Goal: Task Accomplishment & Management: Use online tool/utility

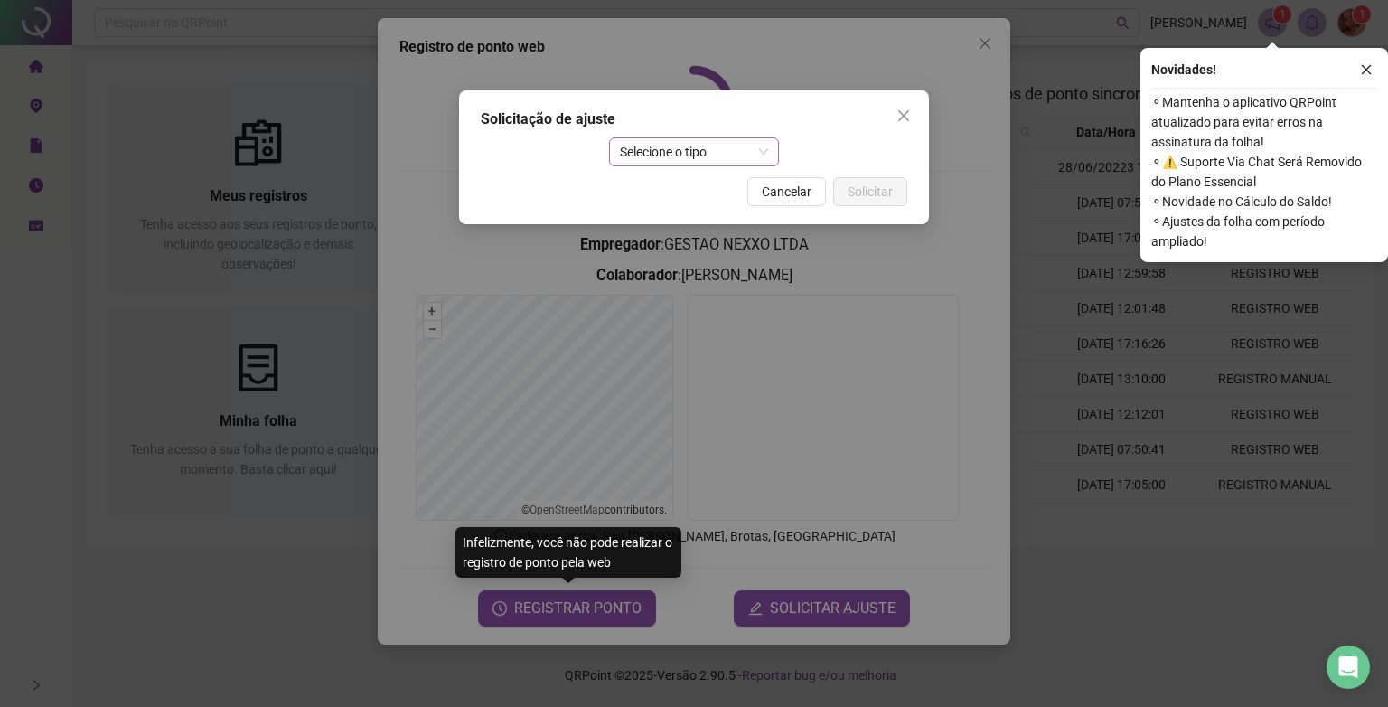
click at [745, 154] on span "Selecione o tipo" at bounding box center [694, 151] width 149 height 27
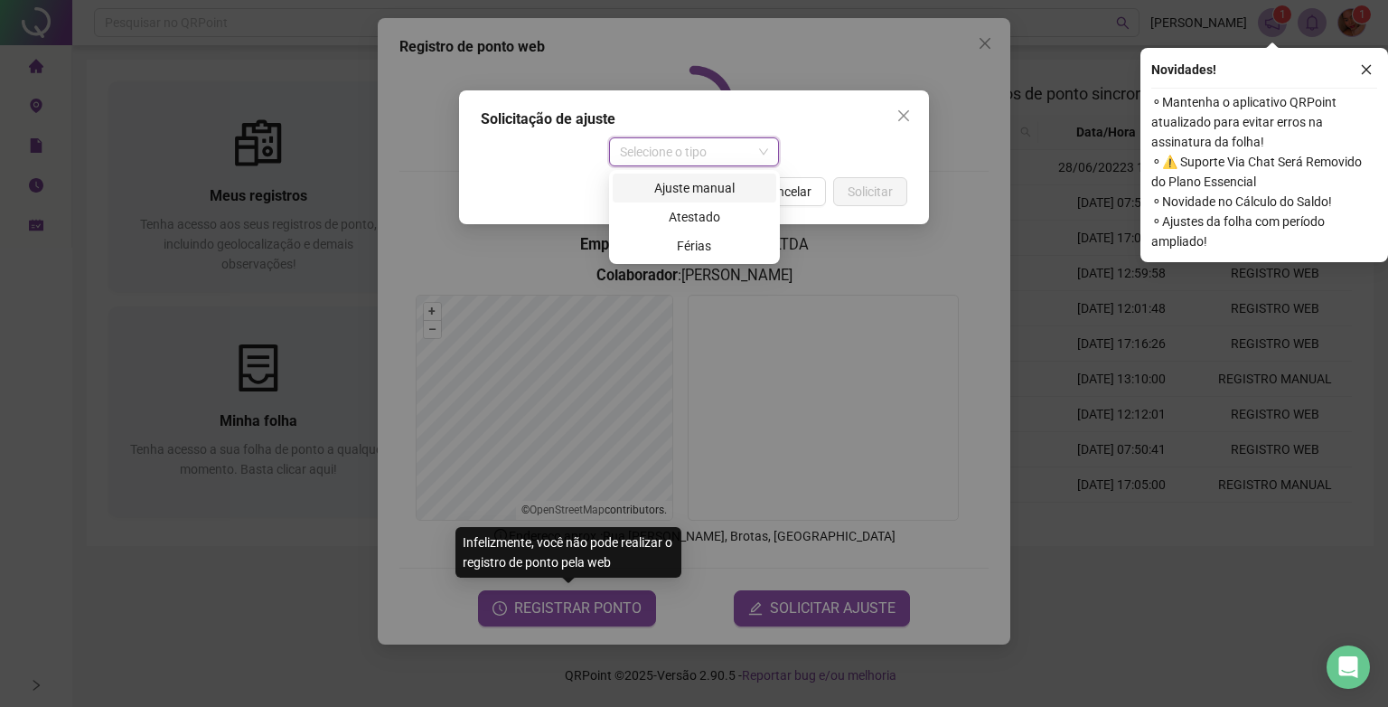
click at [709, 179] on div "Ajuste manual" at bounding box center [695, 188] width 142 height 20
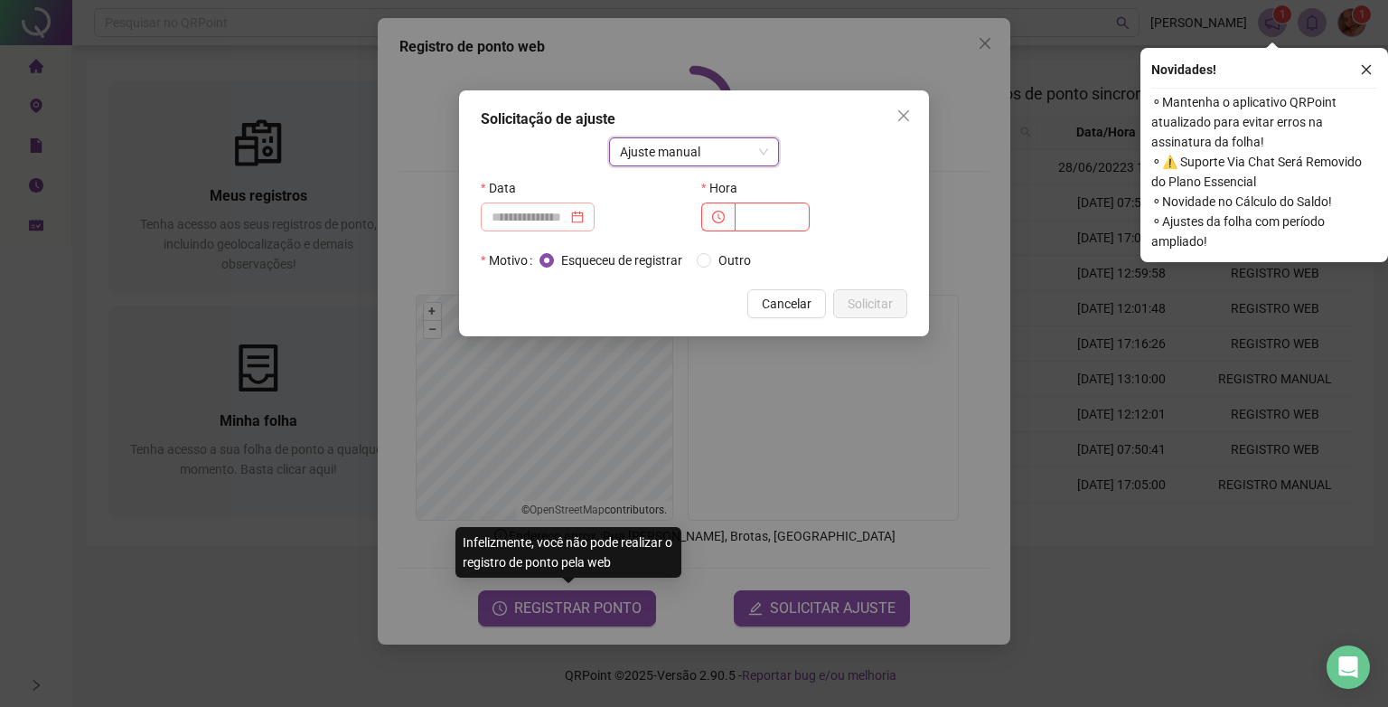
click at [584, 224] on div at bounding box center [538, 217] width 92 height 20
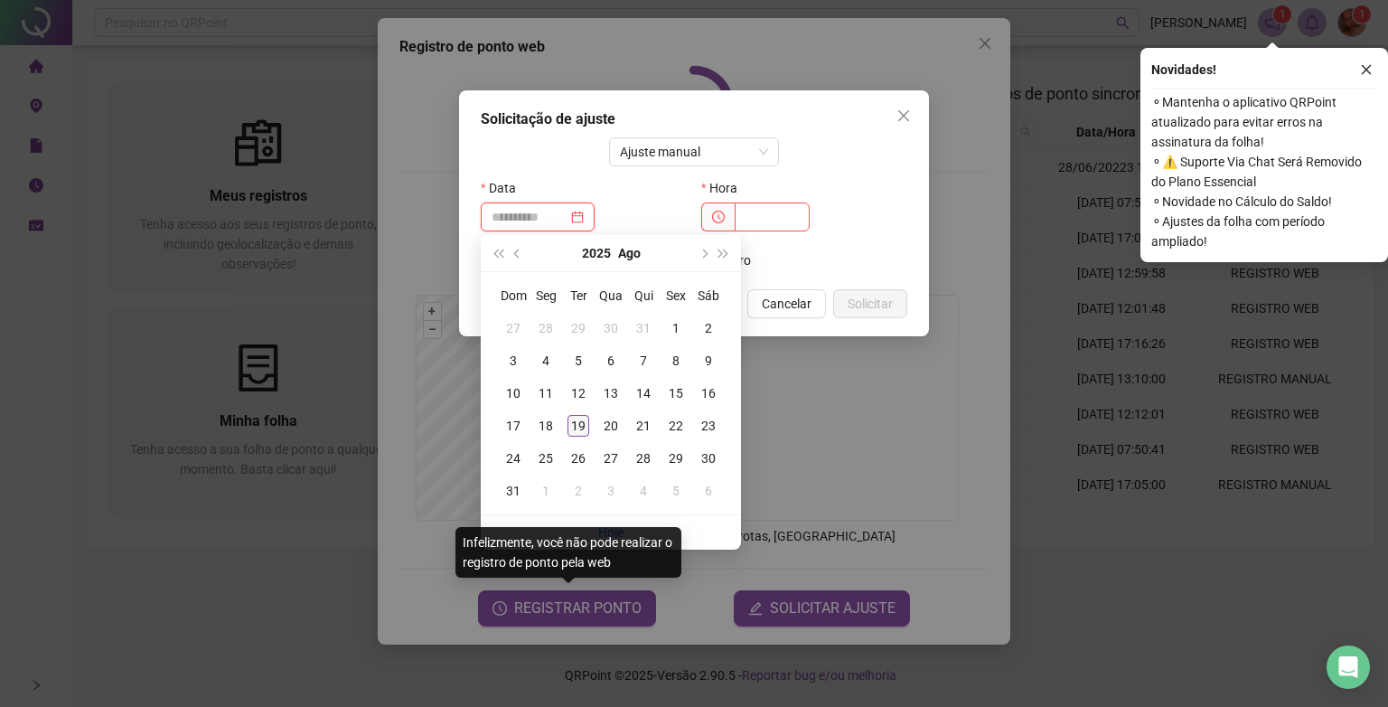
type input "**********"
click at [572, 427] on div "19" at bounding box center [579, 426] width 22 height 22
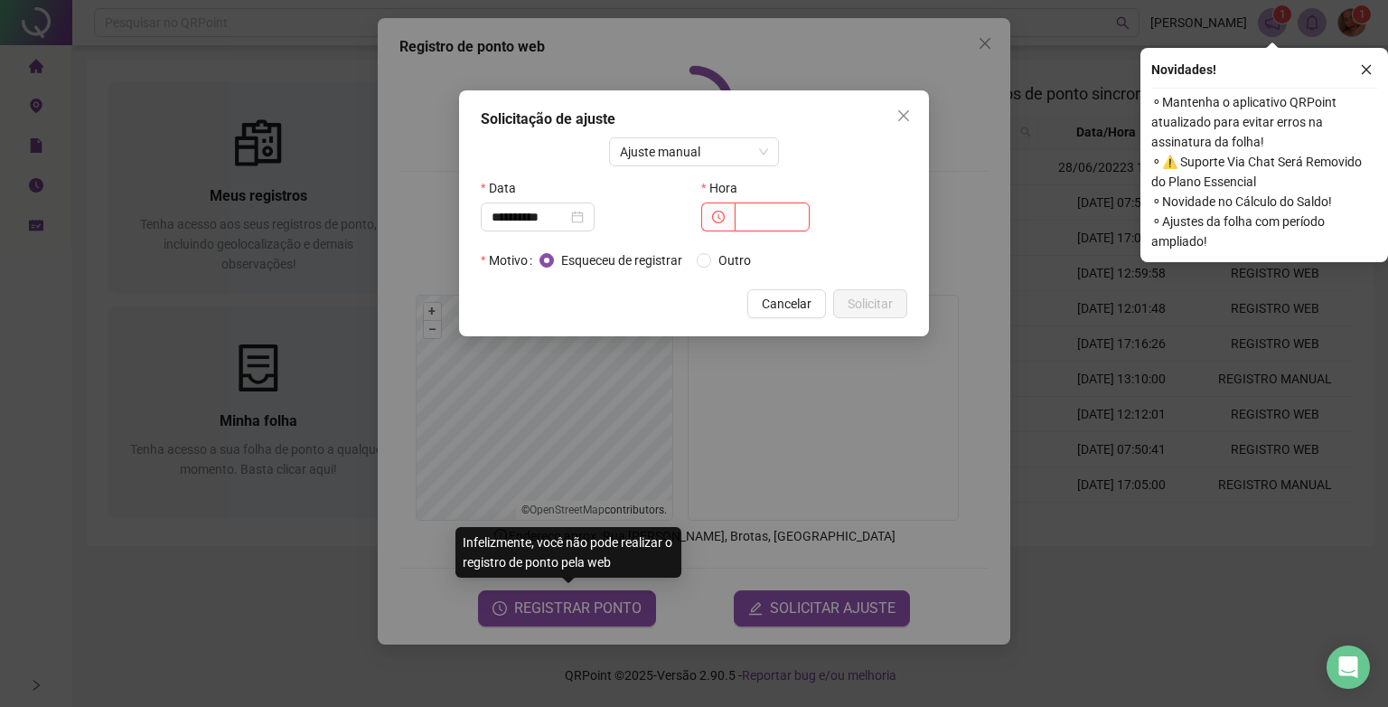
click at [770, 226] on input "text" at bounding box center [772, 216] width 75 height 29
type input "*****"
click at [888, 302] on span "Solicitar" at bounding box center [870, 304] width 45 height 20
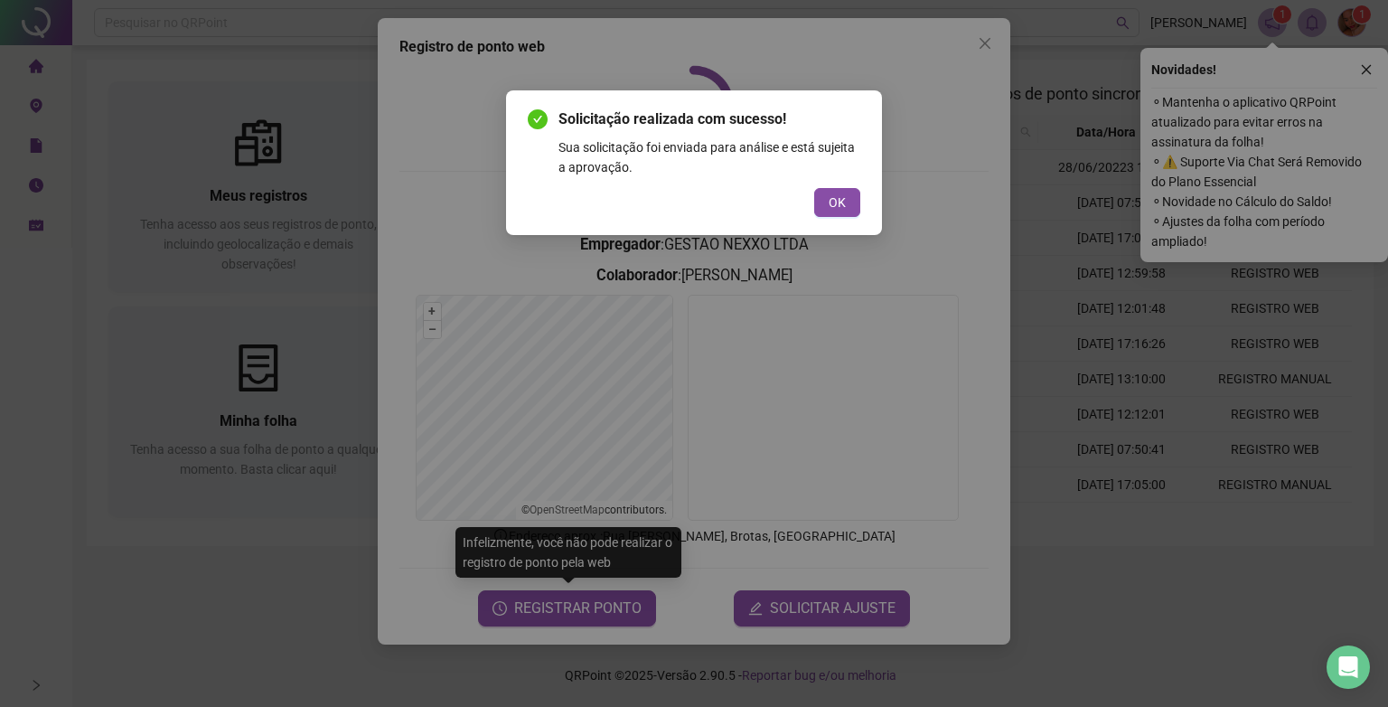
drag, startPoint x: 694, startPoint y: 681, endPoint x: 701, endPoint y: 666, distance: 17.0
click at [694, 681] on div "Solicitação realizada com sucesso! Sua solicitação foi enviada para análise e e…" at bounding box center [694, 353] width 1388 height 707
click at [846, 197] on span "OK" at bounding box center [837, 202] width 17 height 20
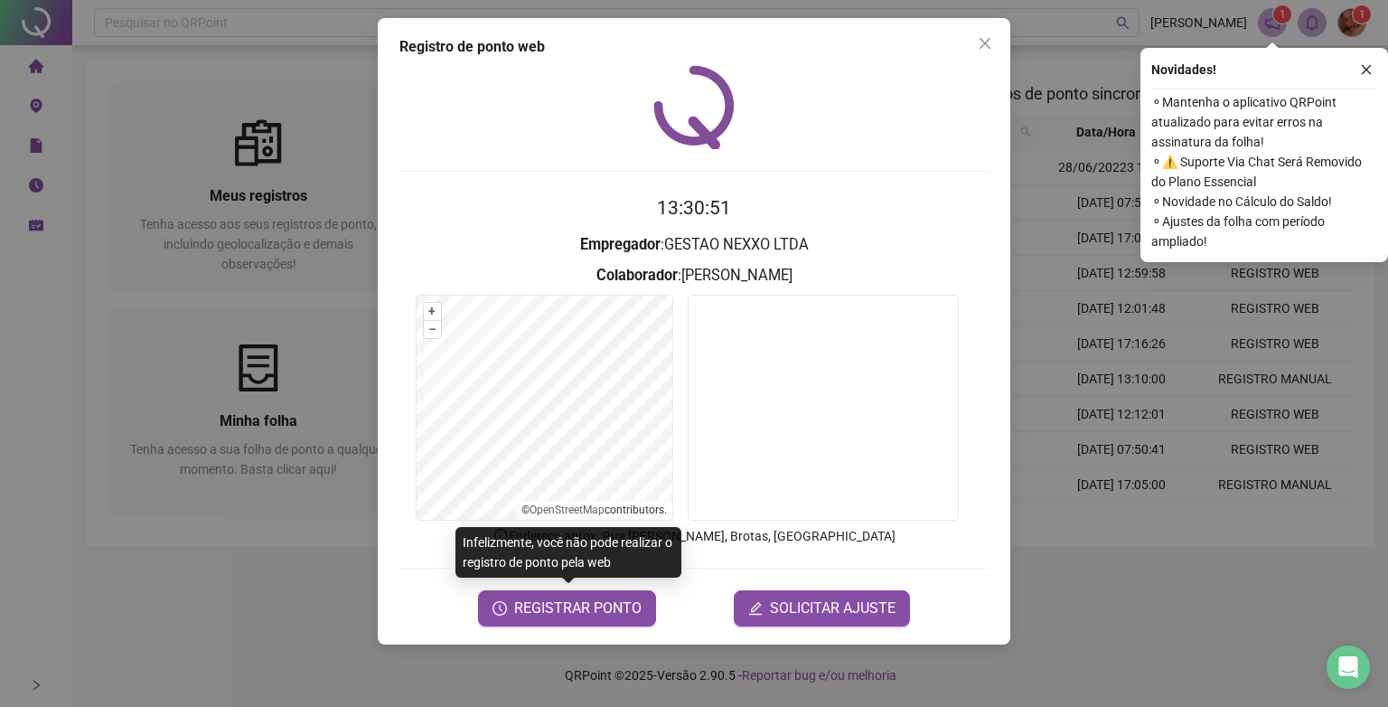
click at [983, 53] on button "Close" at bounding box center [985, 43] width 29 height 29
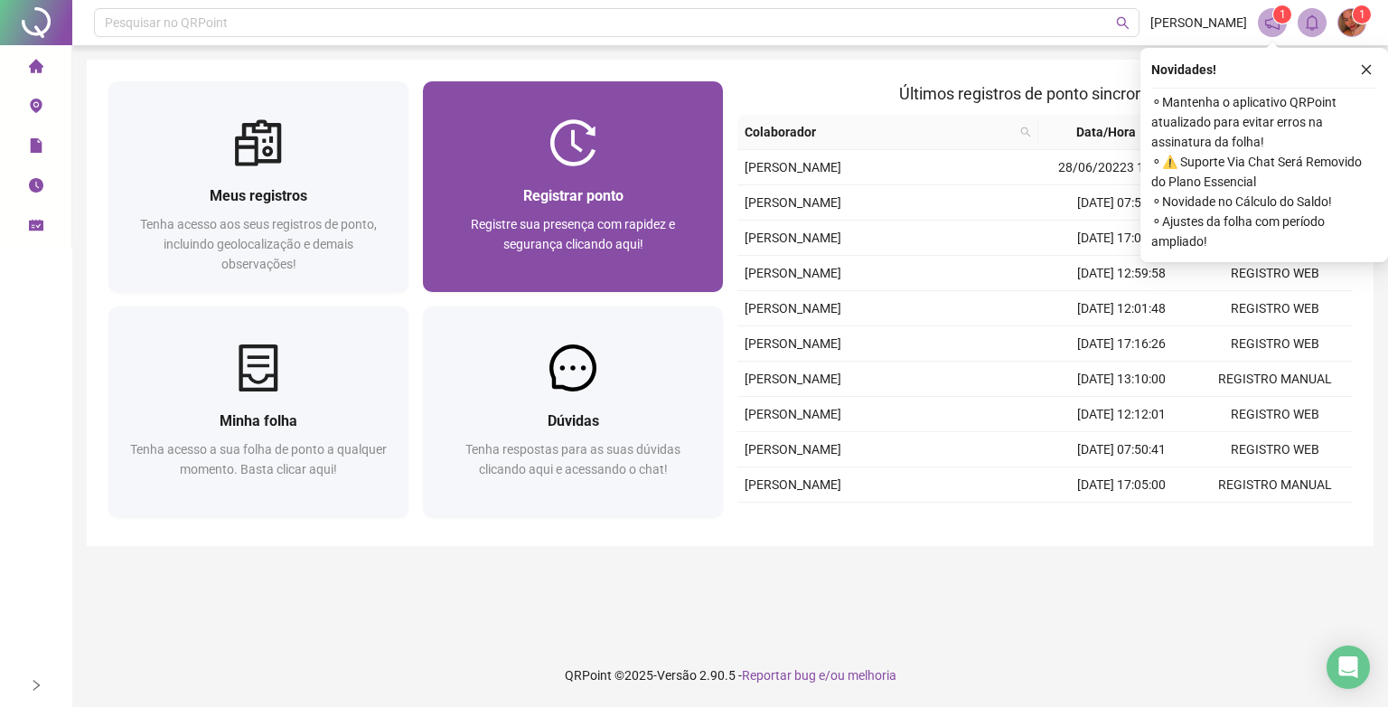
click at [525, 134] on div at bounding box center [573, 142] width 300 height 47
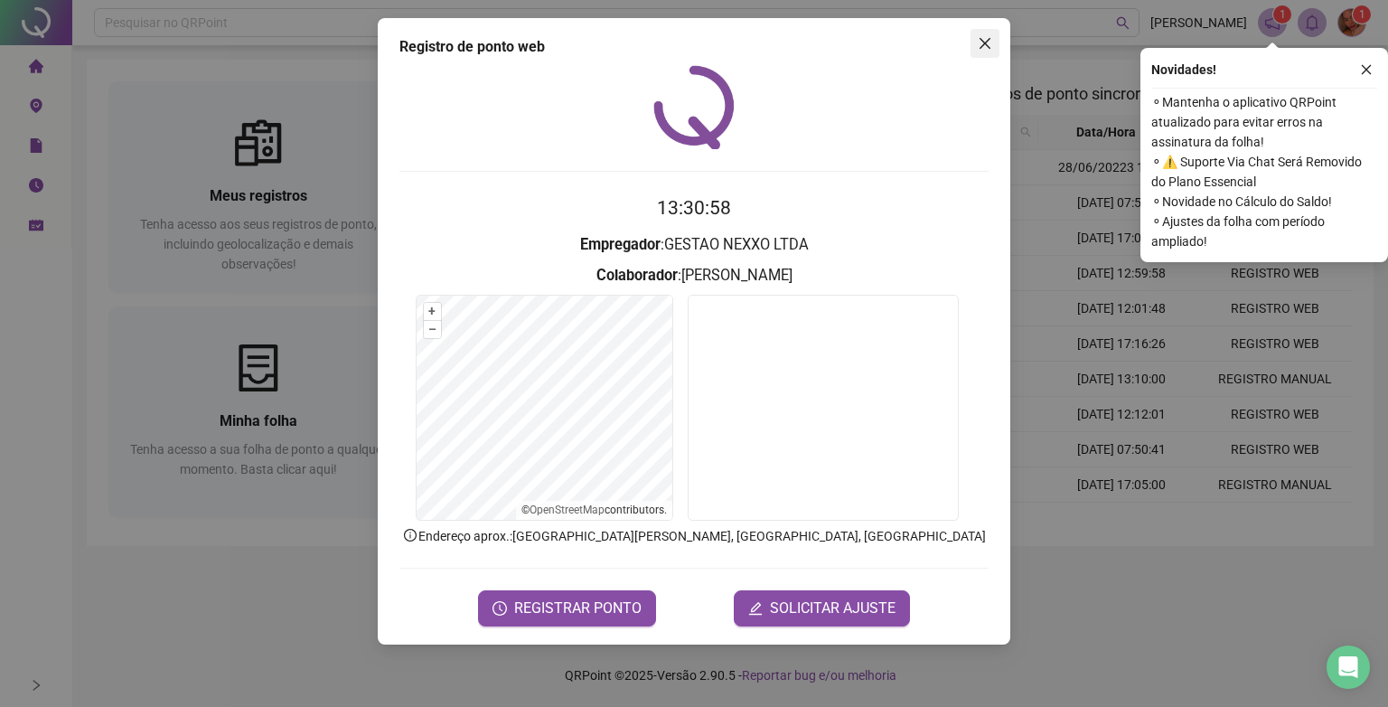
drag, startPoint x: 972, startPoint y: 45, endPoint x: 1016, endPoint y: 32, distance: 45.4
click at [972, 46] on span "Close" at bounding box center [985, 43] width 29 height 14
